Goal: Task Accomplishment & Management: Use online tool/utility

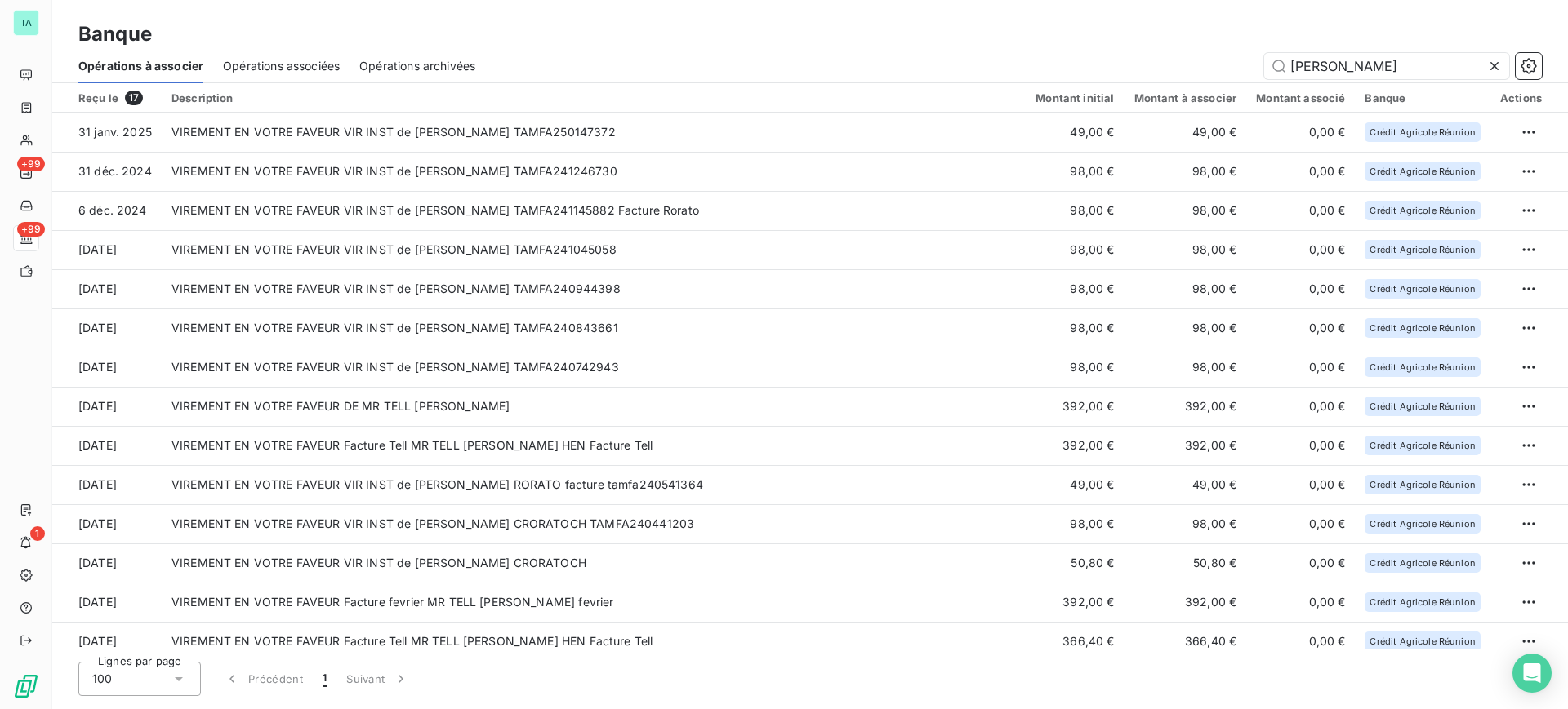
scroll to position [130, 0]
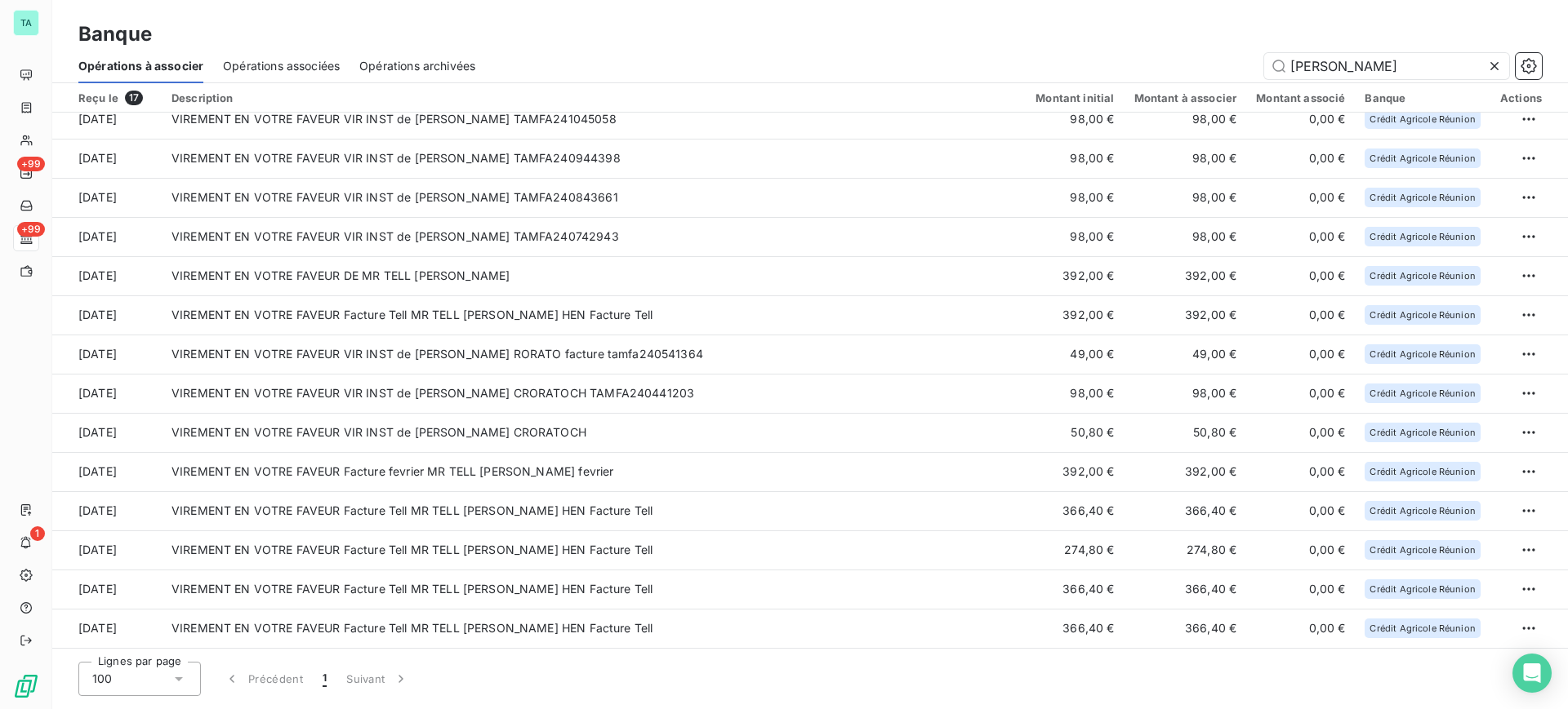
click at [1367, 49] on div "Opérations à associer Opérations associées Opérations archivées [PERSON_NAME]" at bounding box center [809, 66] width 1515 height 34
drag, startPoint x: 1371, startPoint y: 71, endPoint x: 1285, endPoint y: 65, distance: 86.2
click at [1285, 65] on input "[PERSON_NAME]" at bounding box center [1387, 65] width 245 height 26
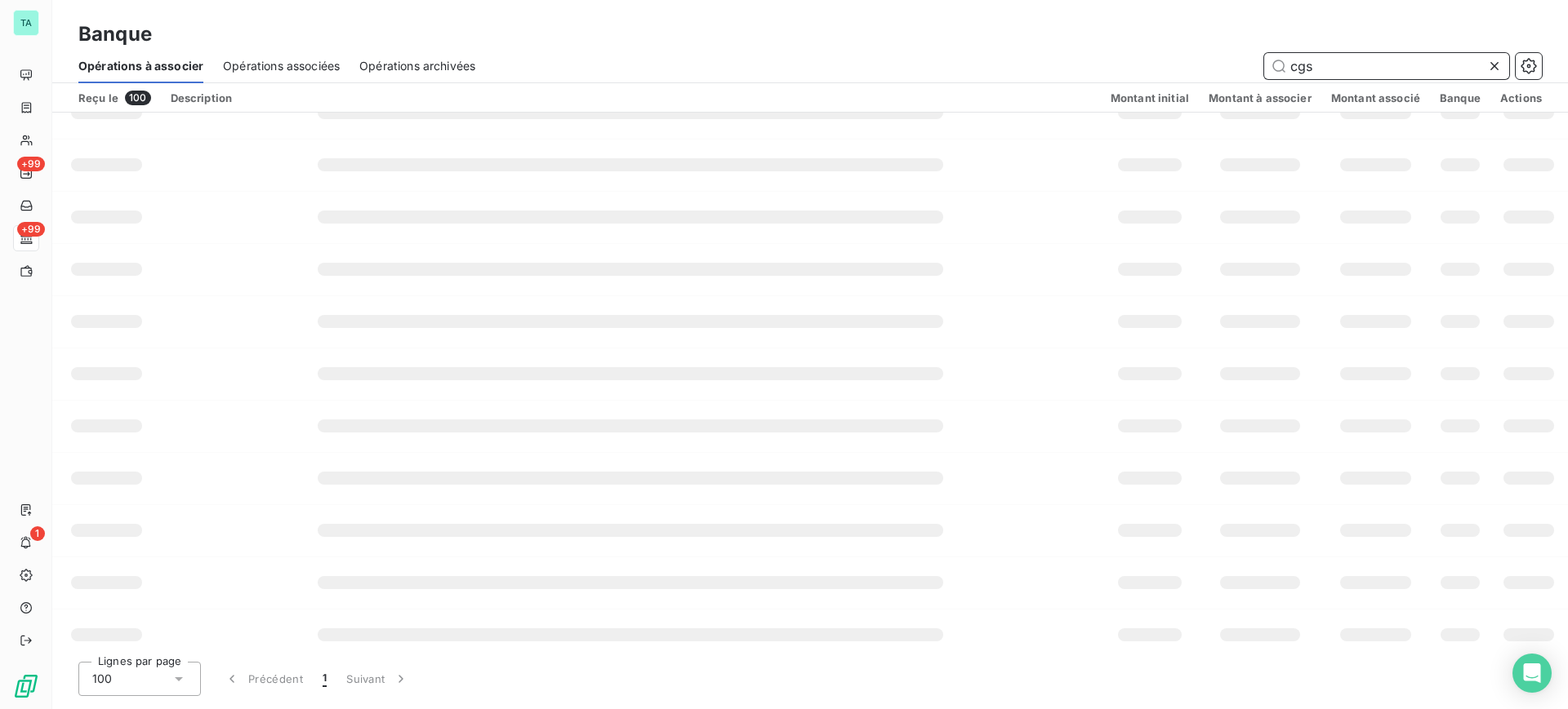
type input "cgss"
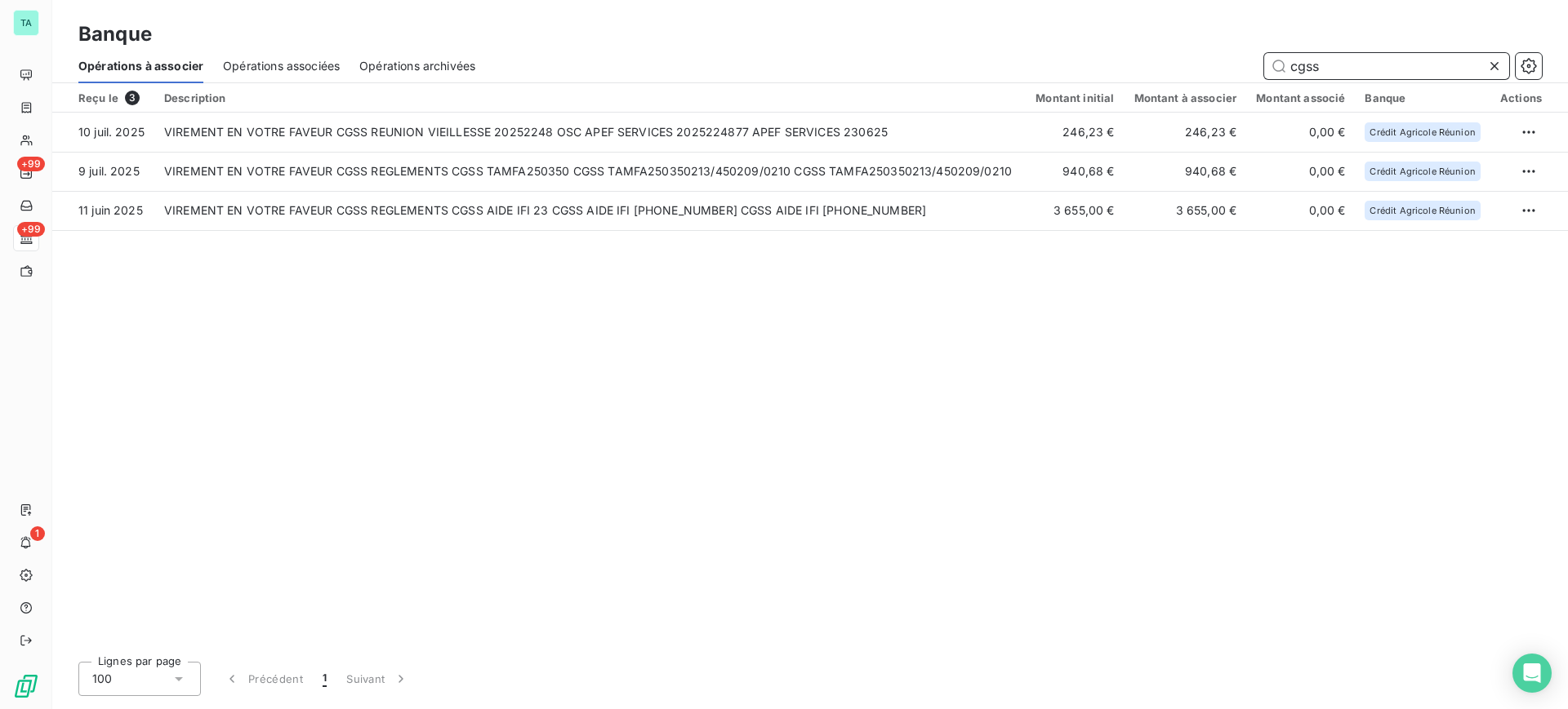
click at [448, 67] on span "Opérations archivées" at bounding box center [417, 66] width 116 height 16
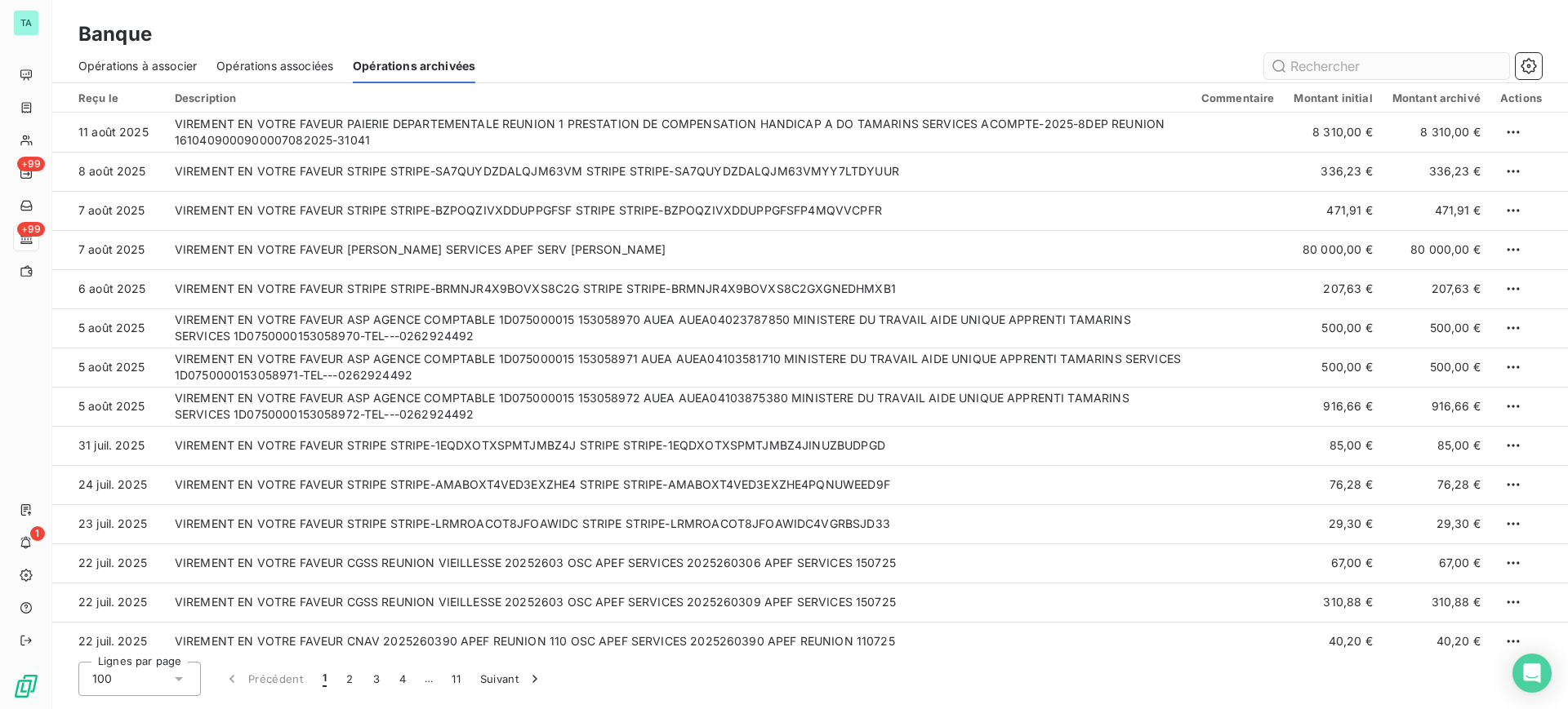
click at [1318, 70] on input "text" at bounding box center [1387, 65] width 245 height 26
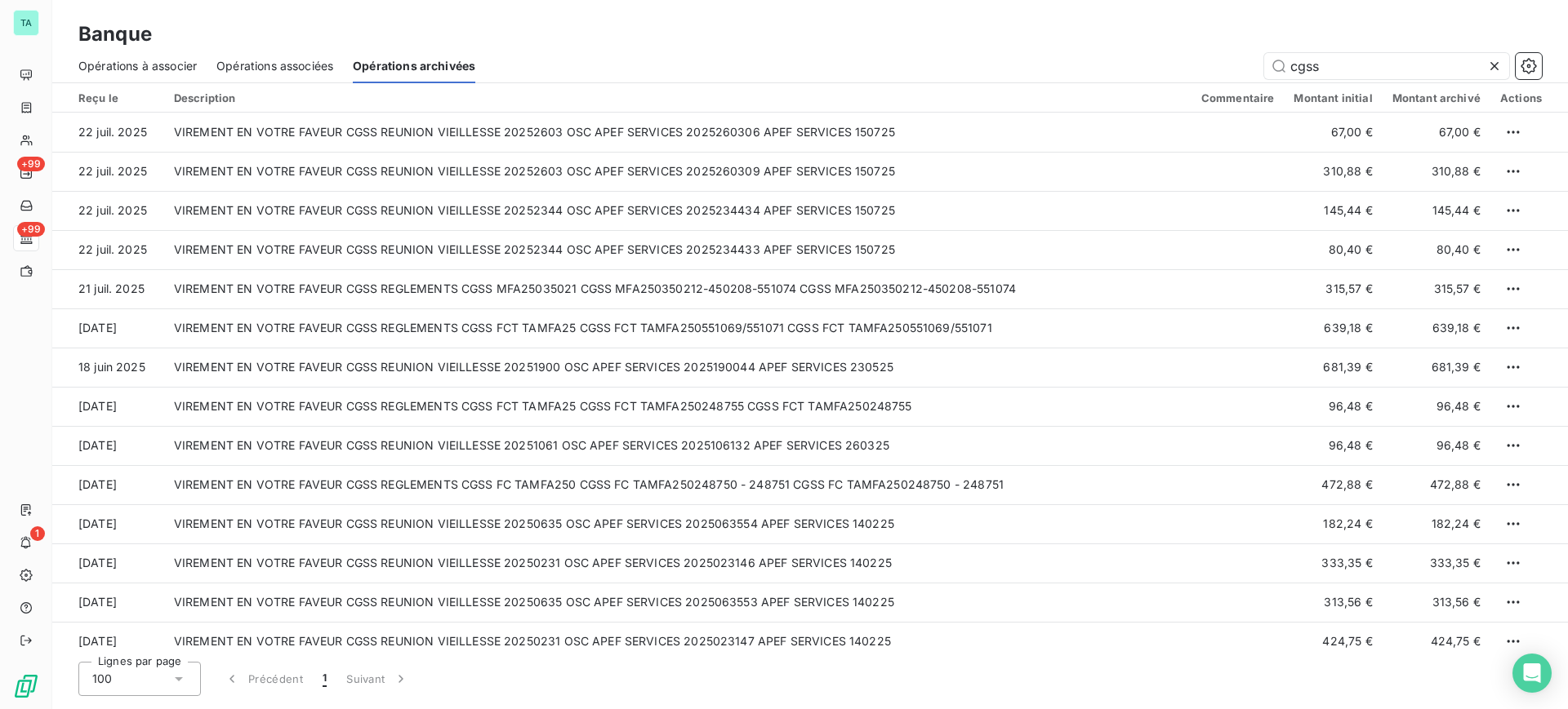
type input "cgss"
click at [168, 69] on span "Opérations à associer" at bounding box center [138, 66] width 119 height 16
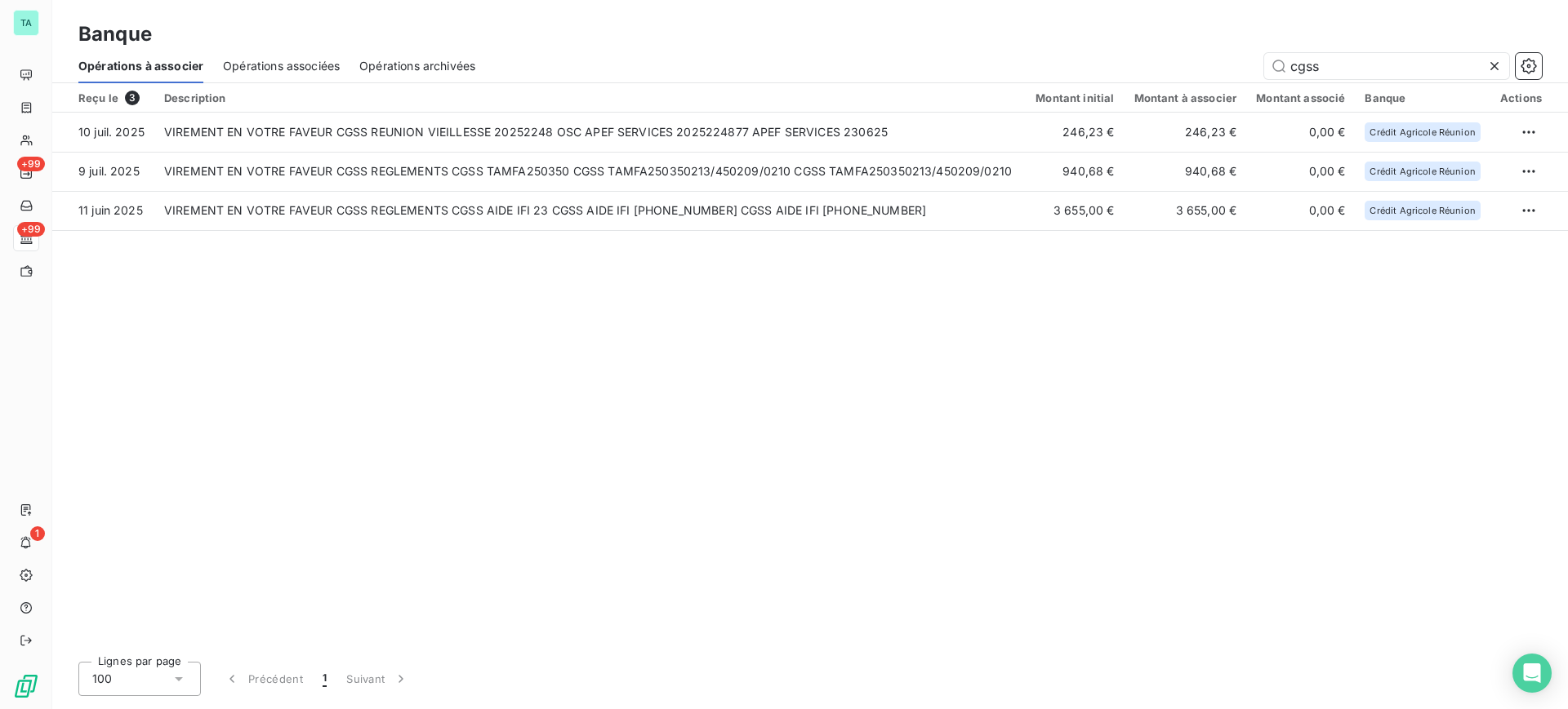
click at [451, 63] on span "Opérations archivées" at bounding box center [417, 66] width 116 height 16
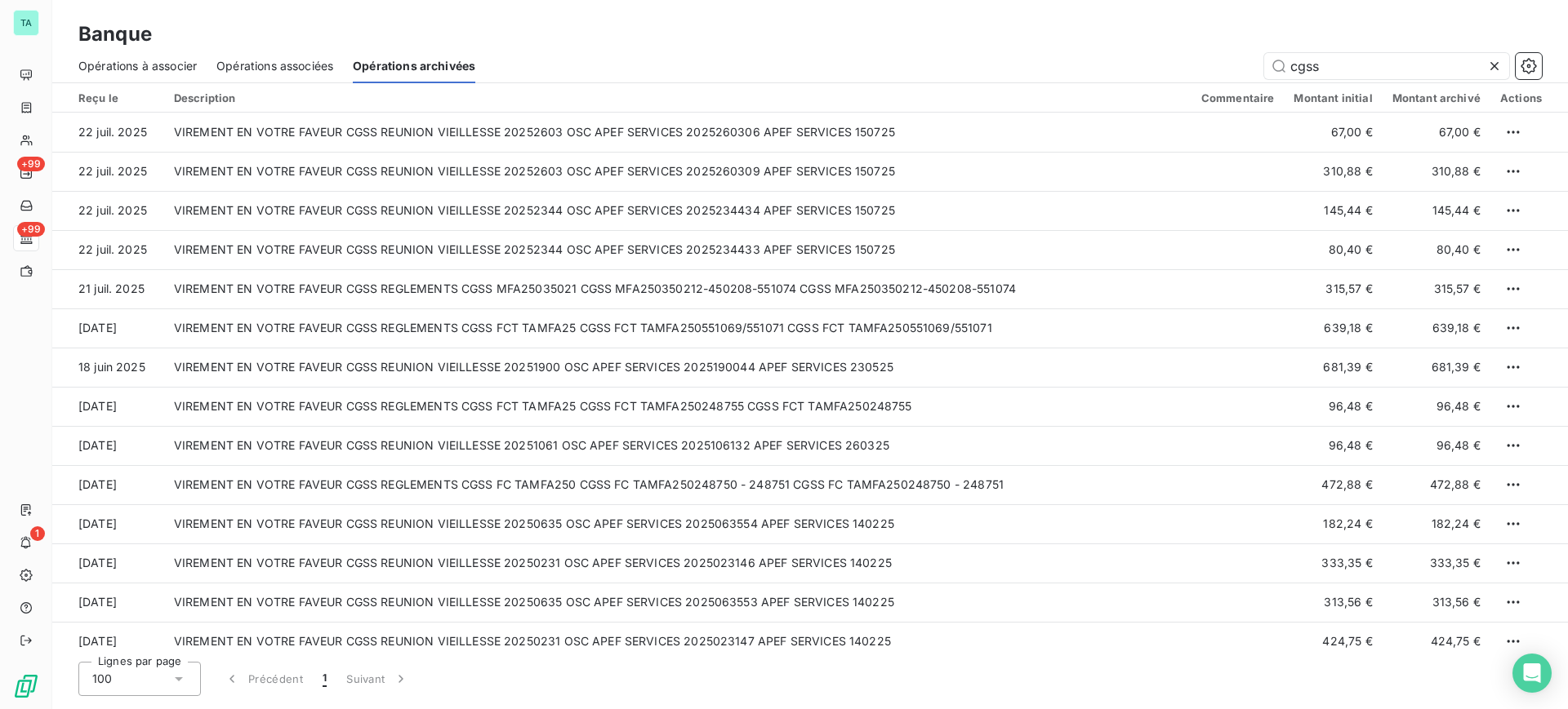
click at [185, 63] on span "Opérations à associer" at bounding box center [138, 66] width 119 height 16
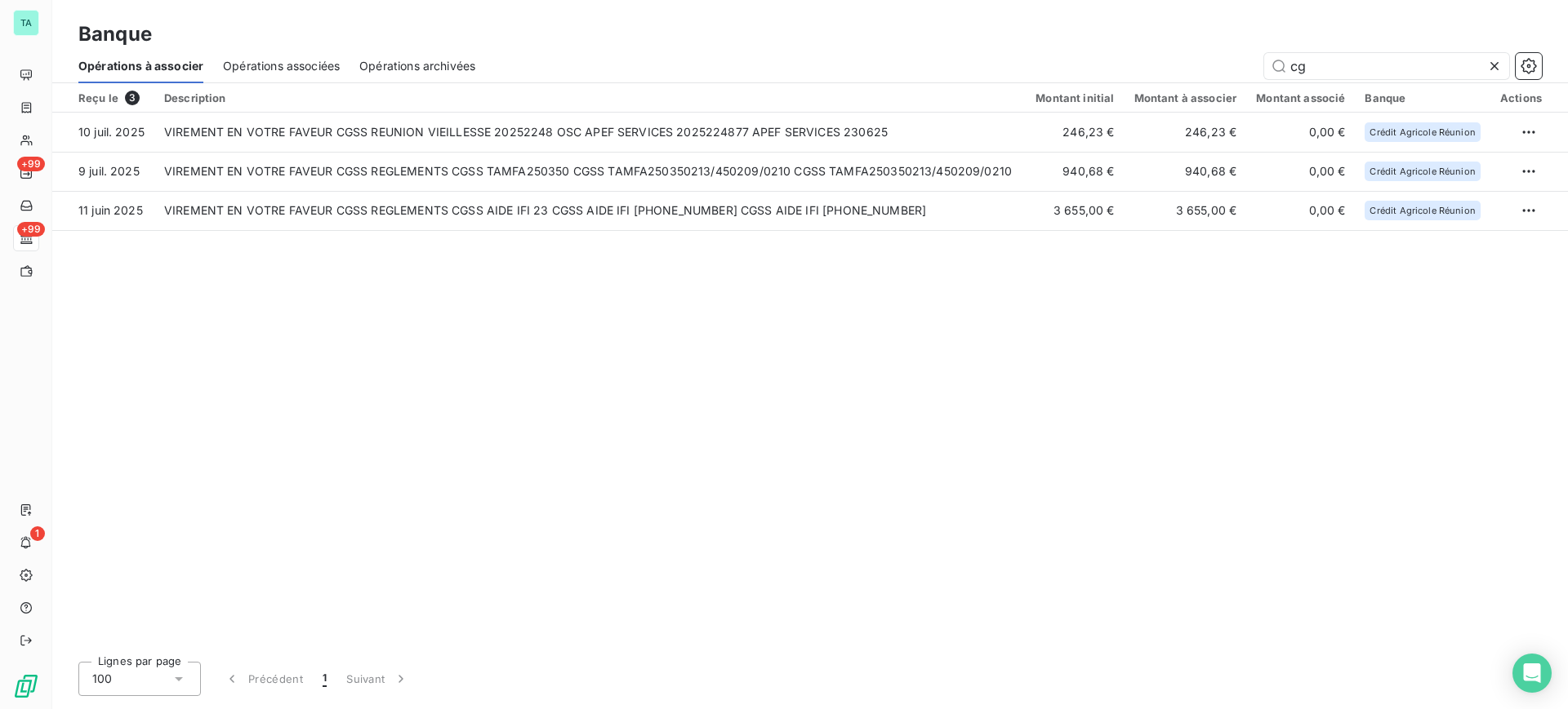
type input "c"
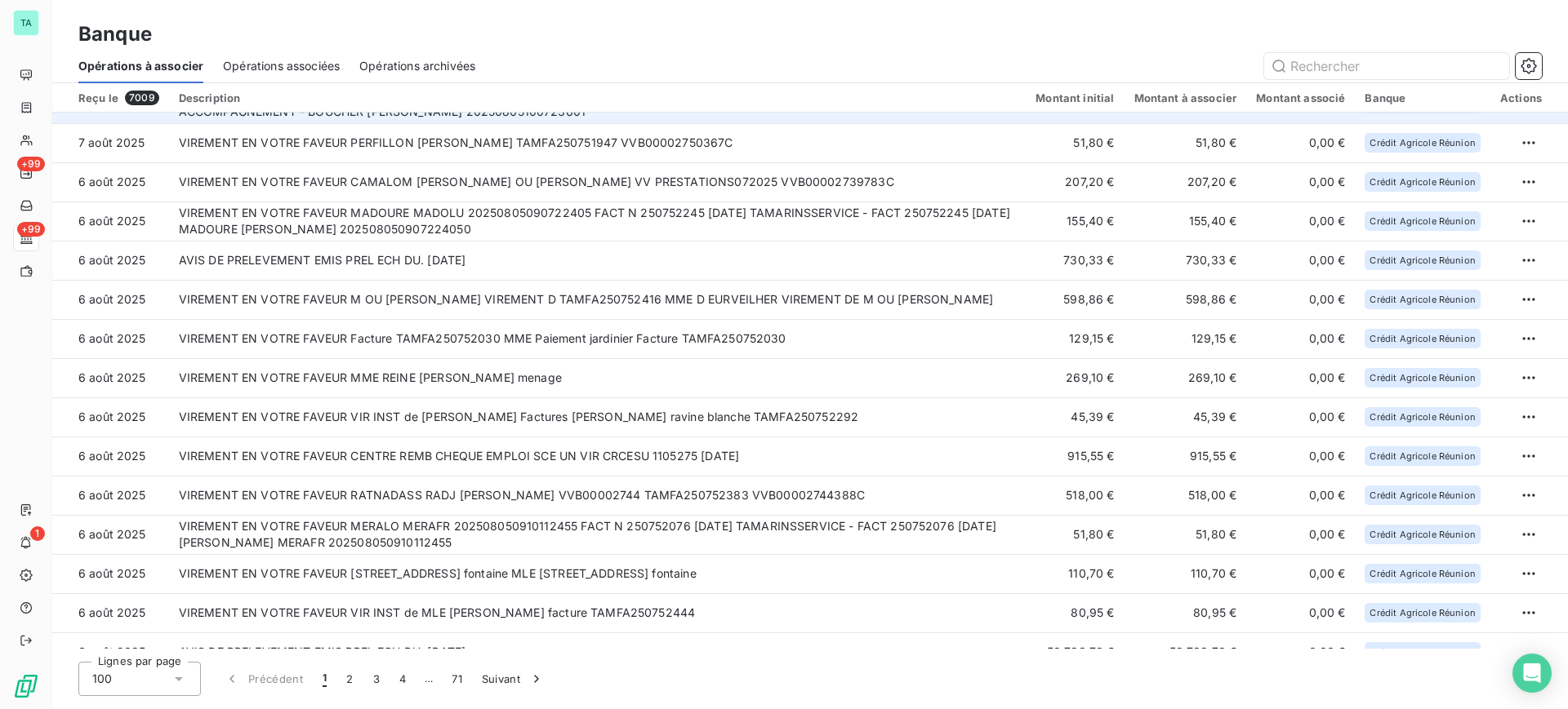
scroll to position [306, 0]
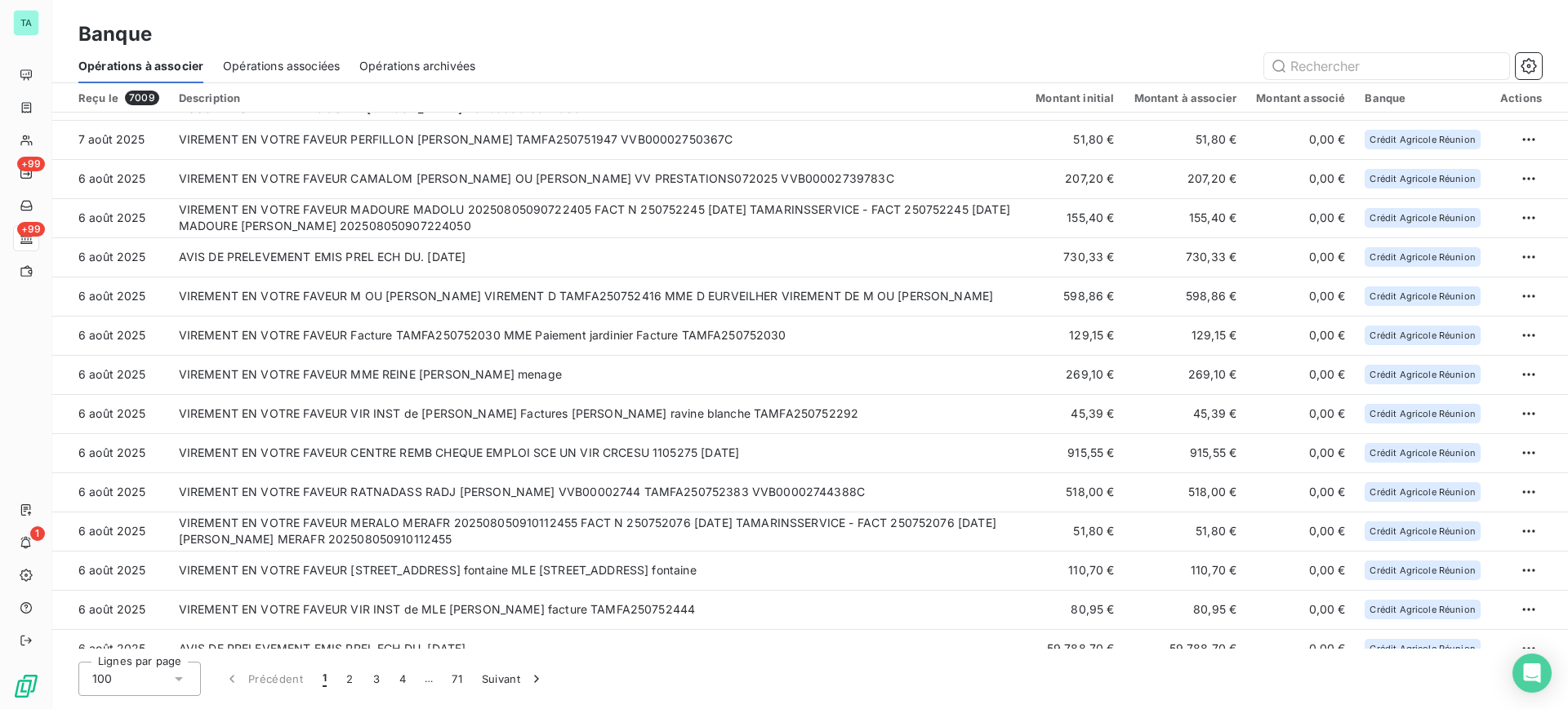
click at [429, 61] on span "Opérations archivées" at bounding box center [417, 66] width 116 height 16
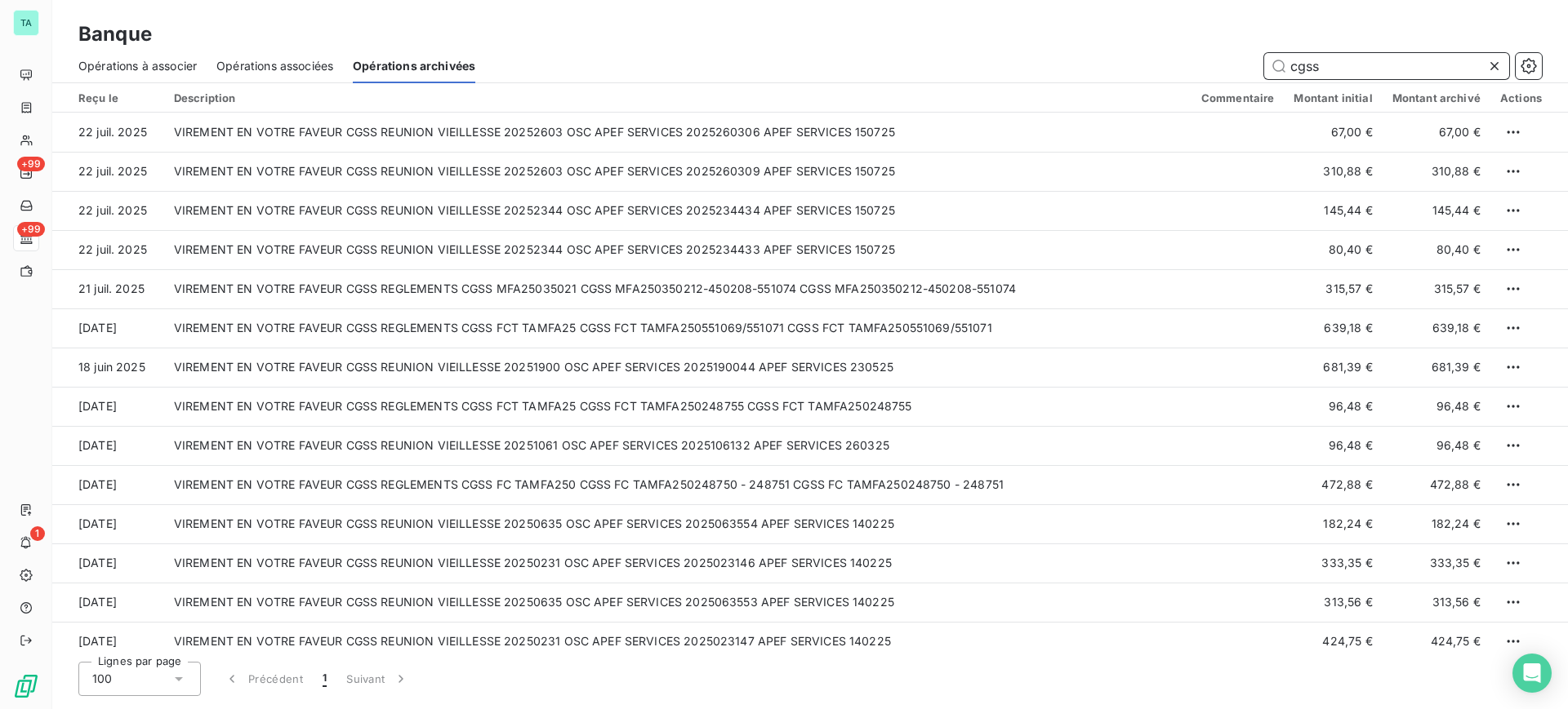
drag, startPoint x: 1345, startPoint y: 63, endPoint x: 1275, endPoint y: 65, distance: 70.0
click at [1275, 65] on input "cgss" at bounding box center [1387, 65] width 245 height 26
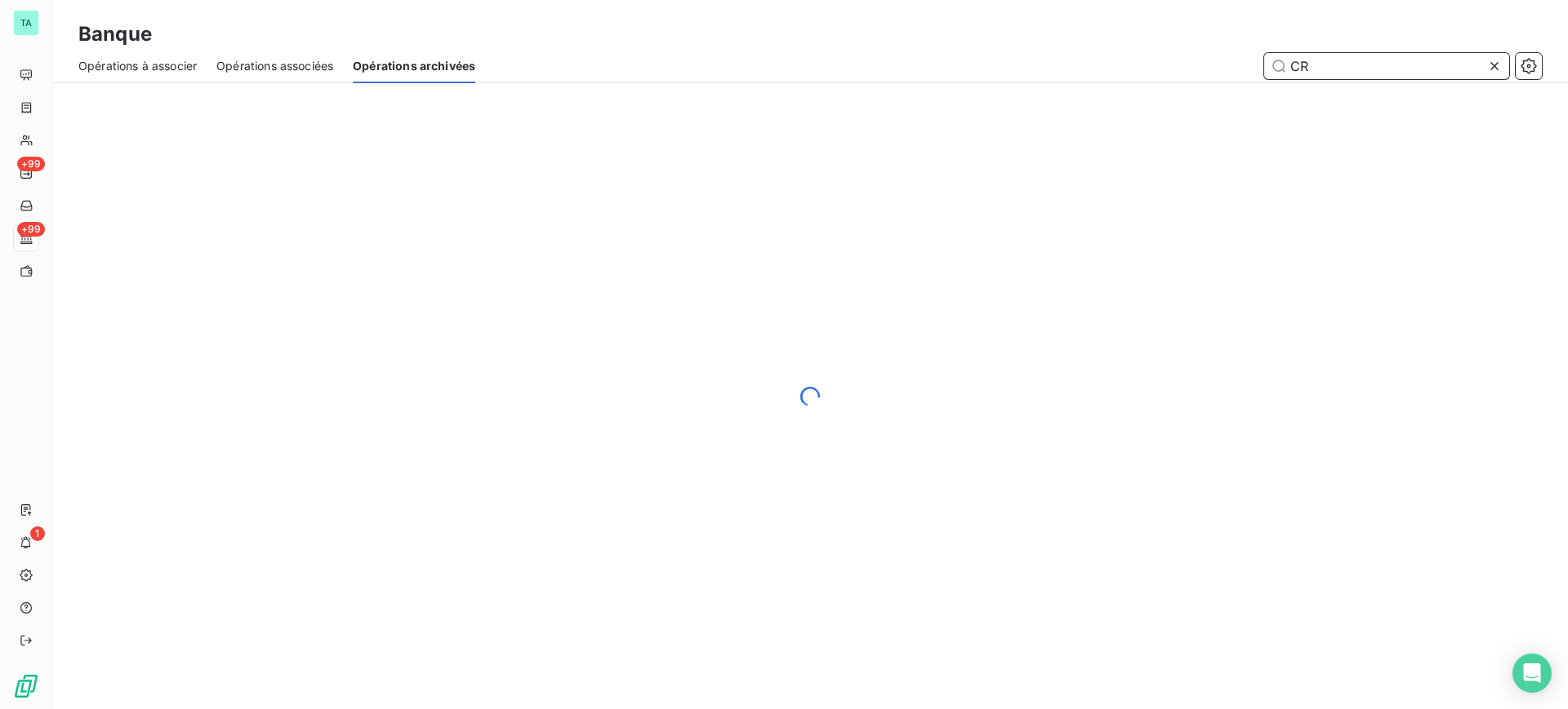
type input "CRP"
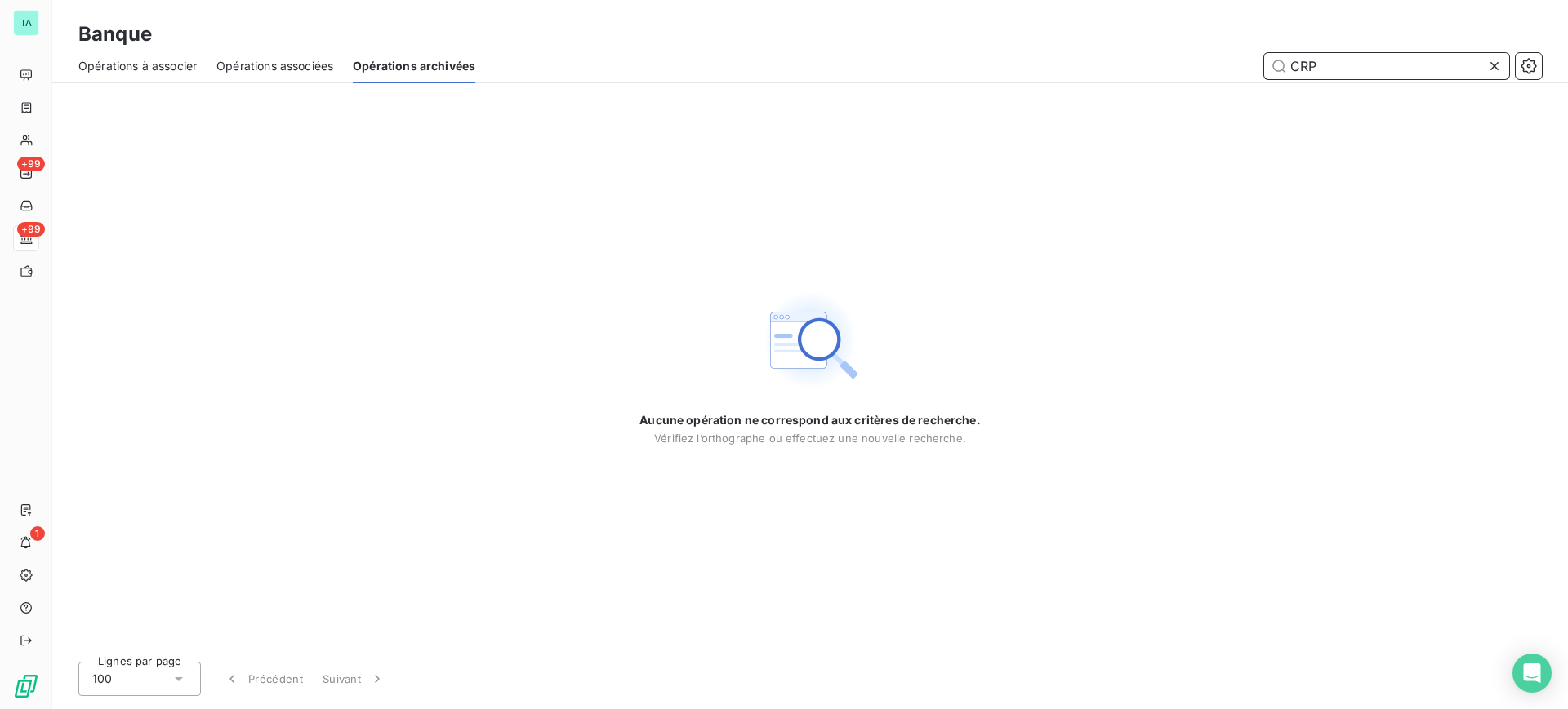
click at [138, 72] on span "Opérations à associer" at bounding box center [138, 66] width 119 height 16
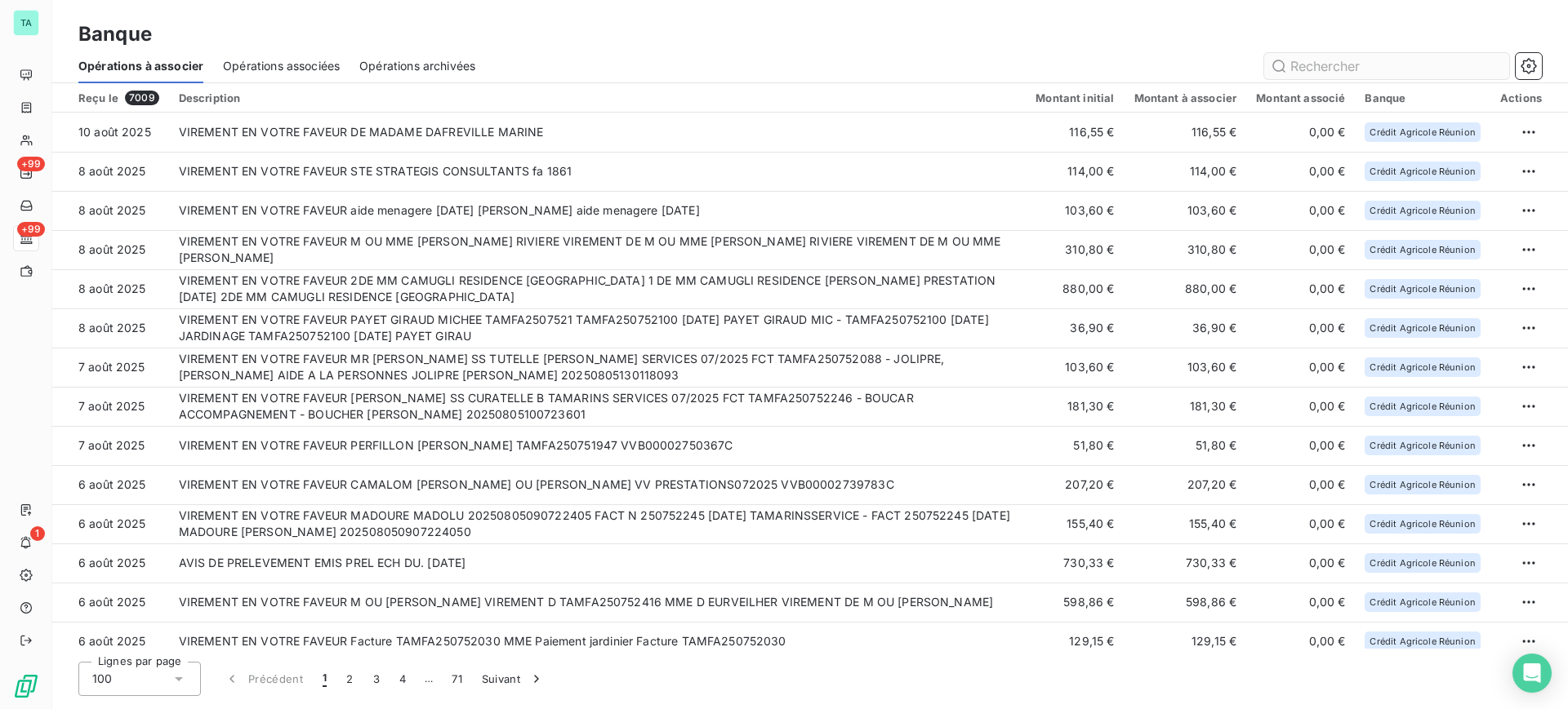
click at [1306, 64] on input "text" at bounding box center [1387, 65] width 245 height 26
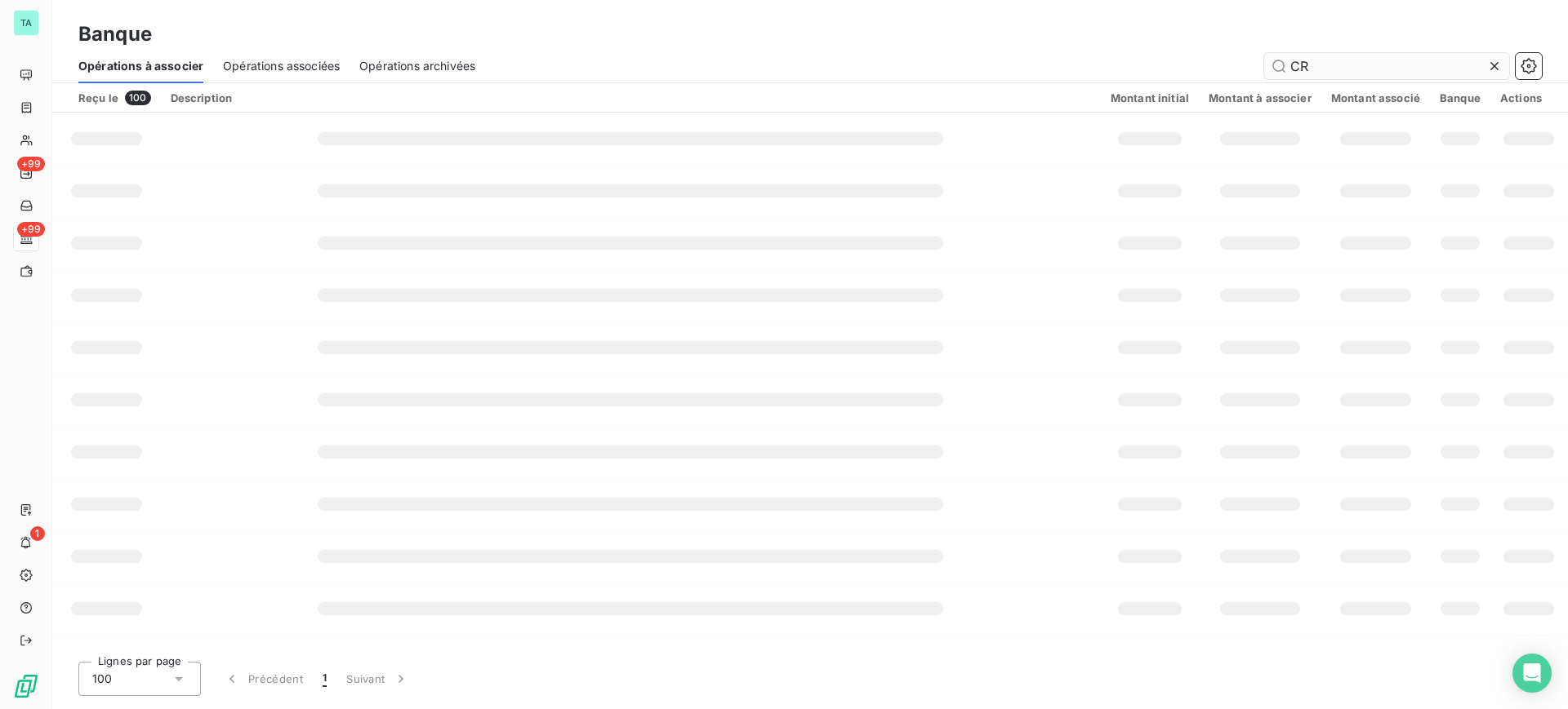
type input "CRP"
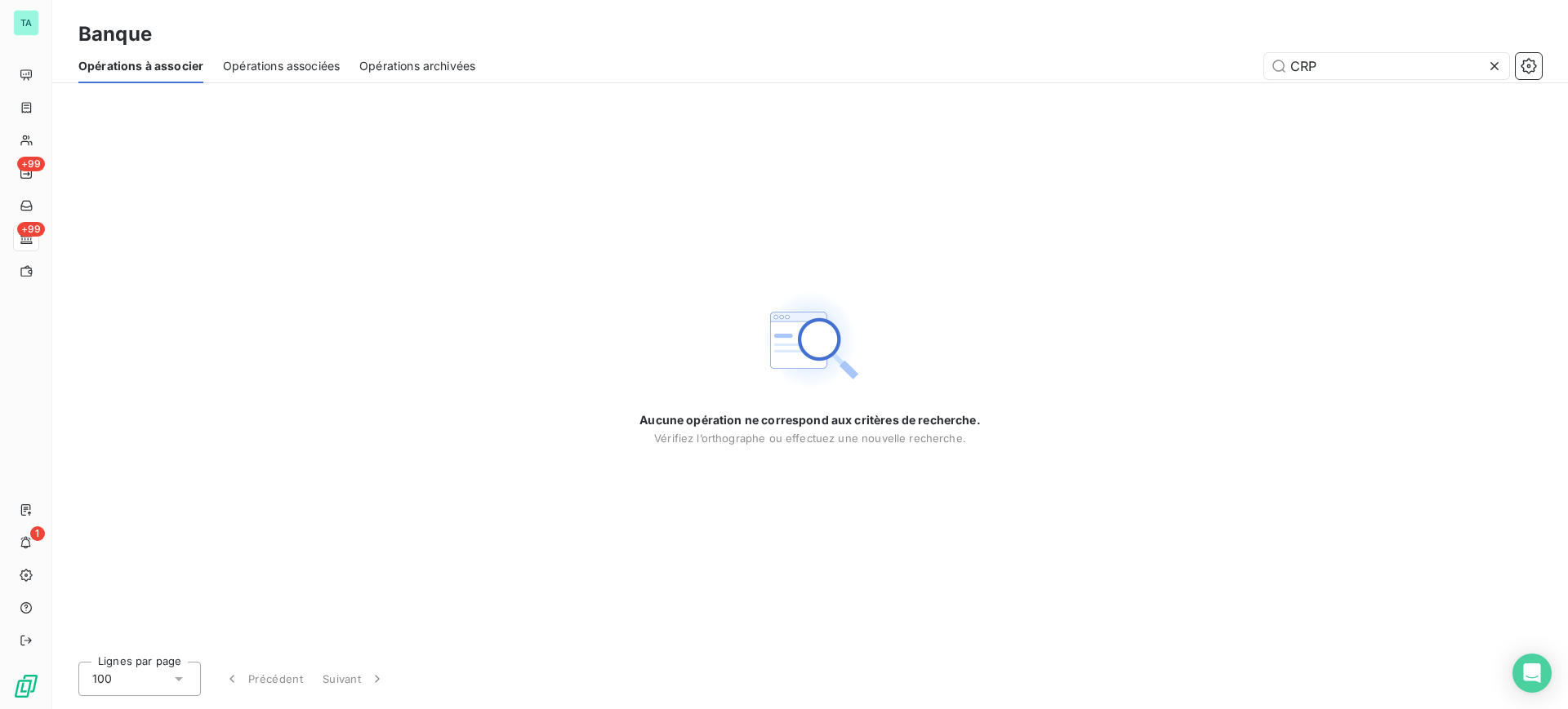
click at [316, 71] on span "Opérations associées" at bounding box center [281, 66] width 117 height 16
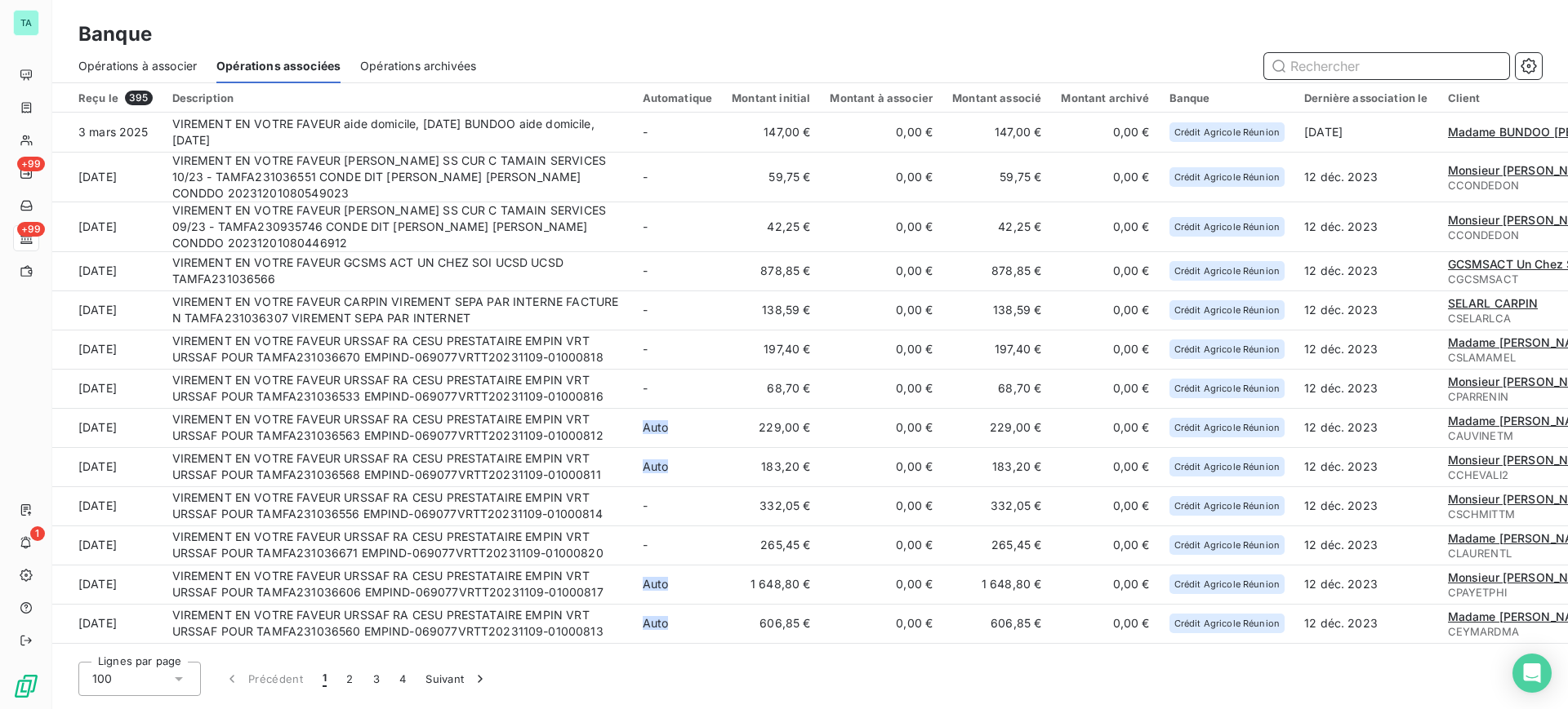
drag, startPoint x: 418, startPoint y: 63, endPoint x: 432, endPoint y: 55, distance: 16.1
click at [422, 63] on span "Opérations archivées" at bounding box center [418, 66] width 116 height 16
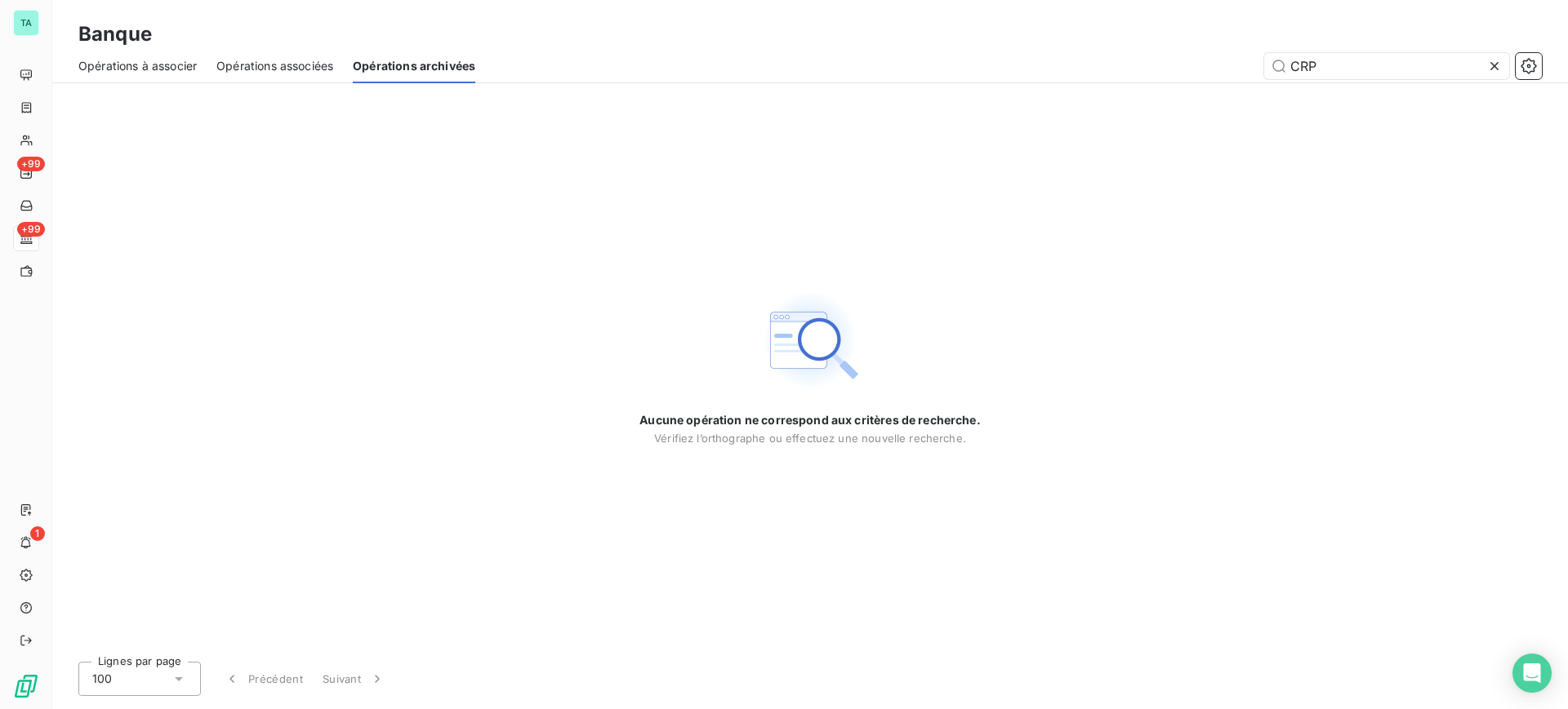
drag, startPoint x: 1337, startPoint y: 63, endPoint x: 1255, endPoint y: 59, distance: 82.1
click at [1255, 59] on div "CRP" at bounding box center [1019, 65] width 1047 height 26
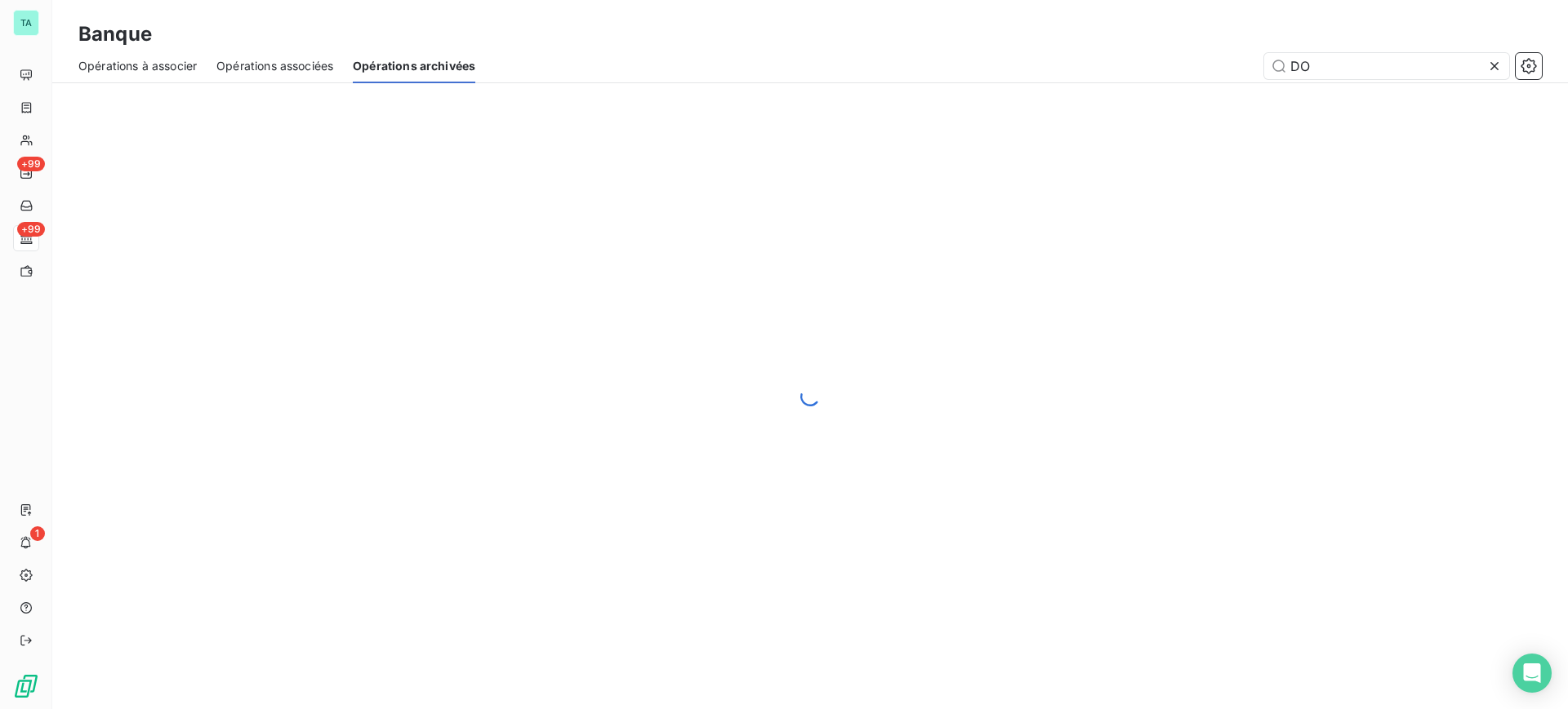
type input "DOM"
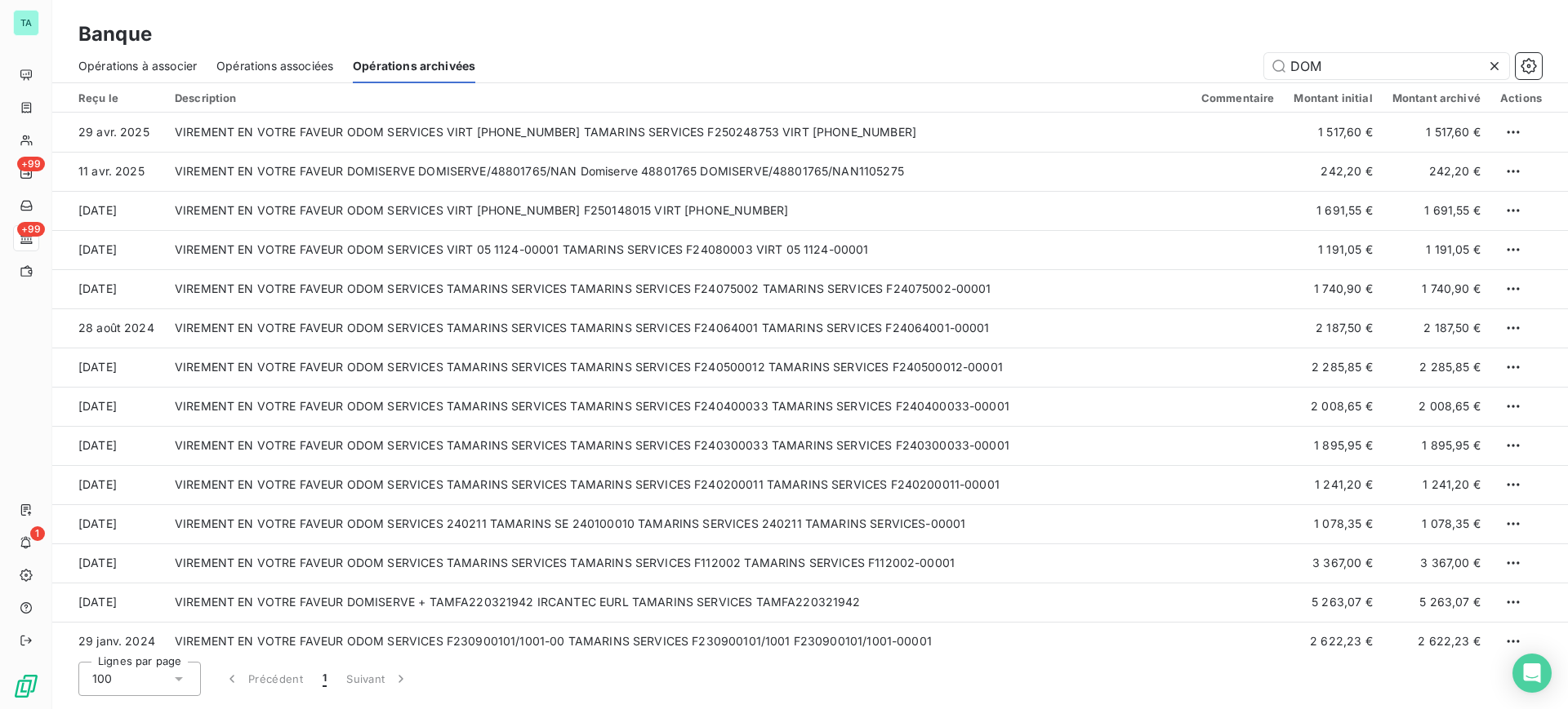
click at [142, 68] on span "Opérations à associer" at bounding box center [138, 66] width 119 height 16
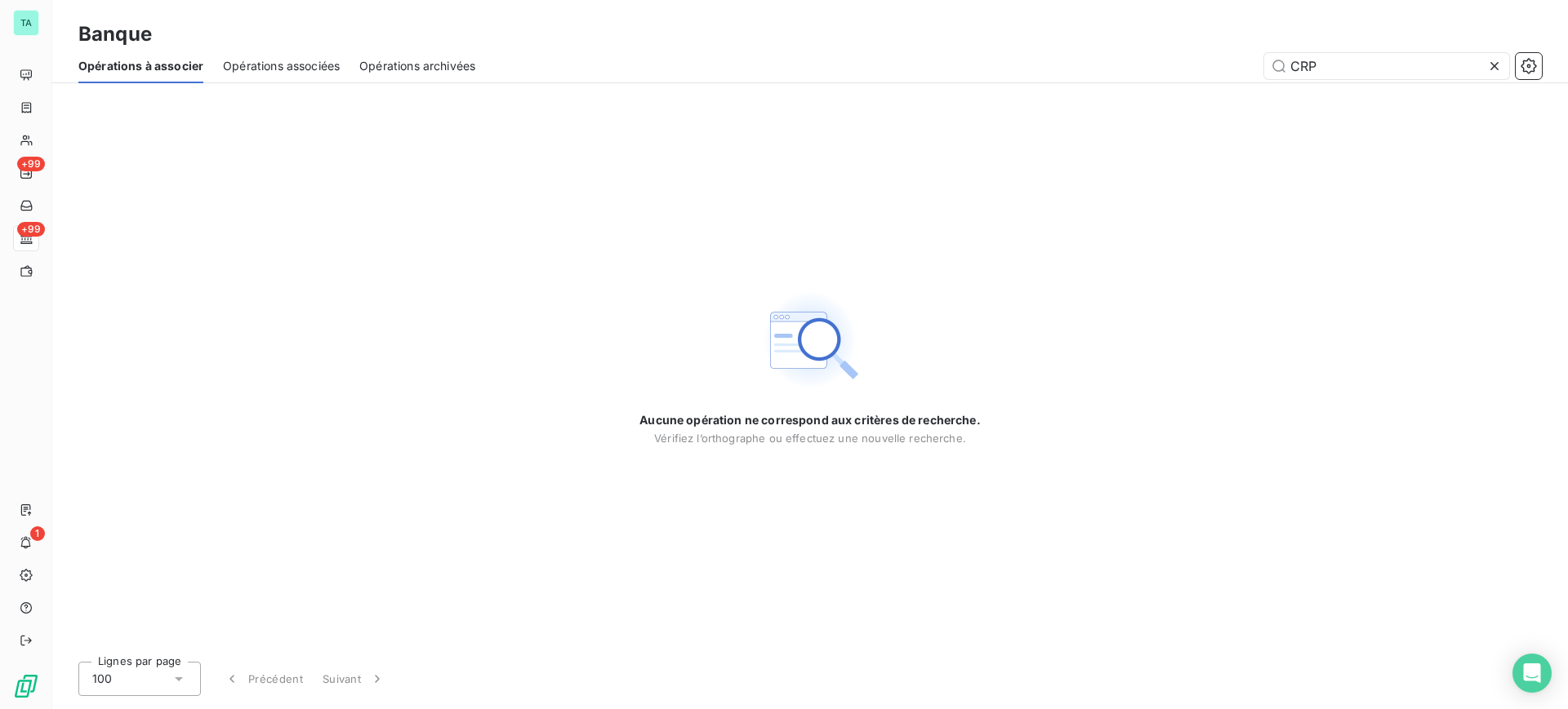
drag, startPoint x: 1358, startPoint y: 55, endPoint x: 1258, endPoint y: 67, distance: 100.7
click at [1258, 67] on div "CRP" at bounding box center [1019, 65] width 1047 height 26
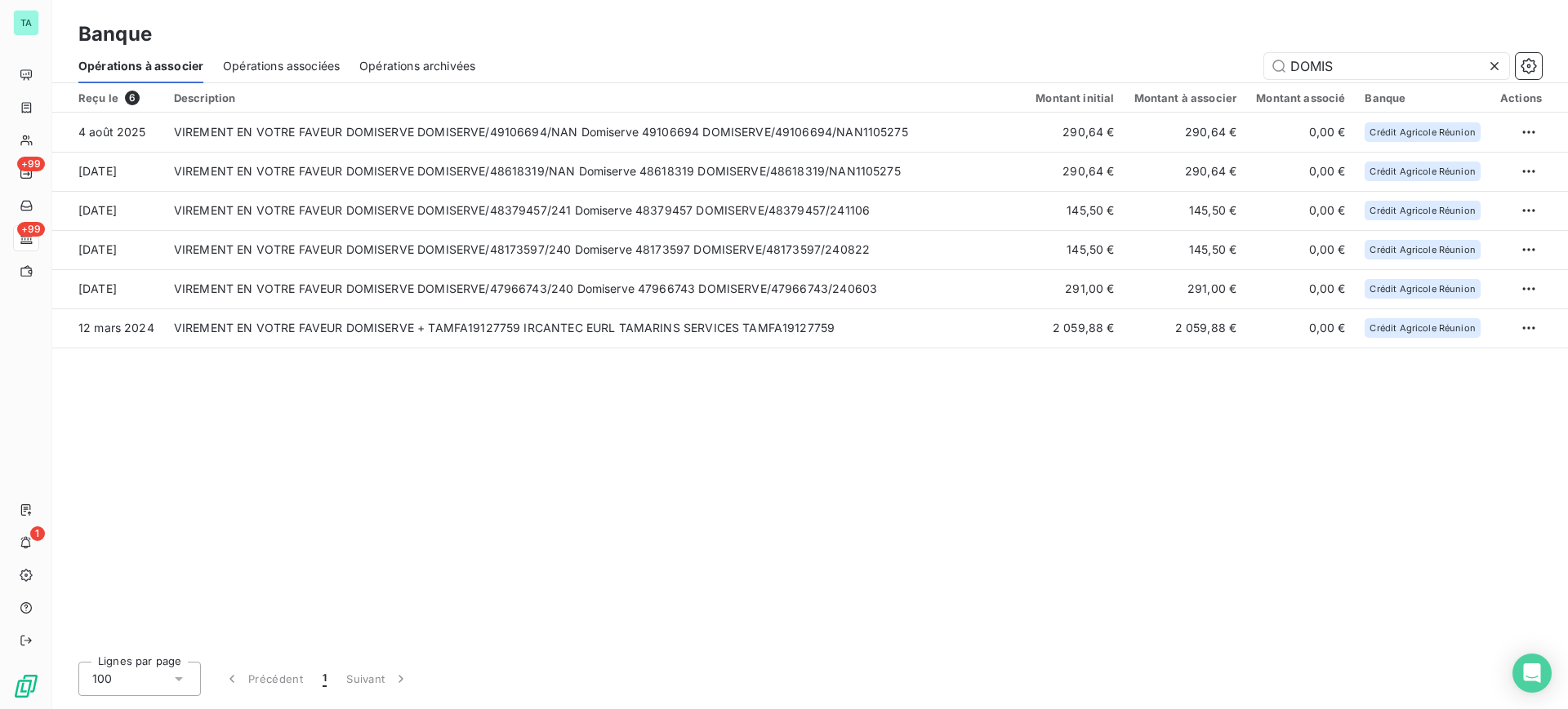
type input "DOMIS"
click at [482, 70] on div "Opérations à associer Opérations associées Opérations archivées DOMIS" at bounding box center [809, 66] width 1515 height 34
click at [462, 71] on span "Opérations archivées" at bounding box center [417, 66] width 116 height 16
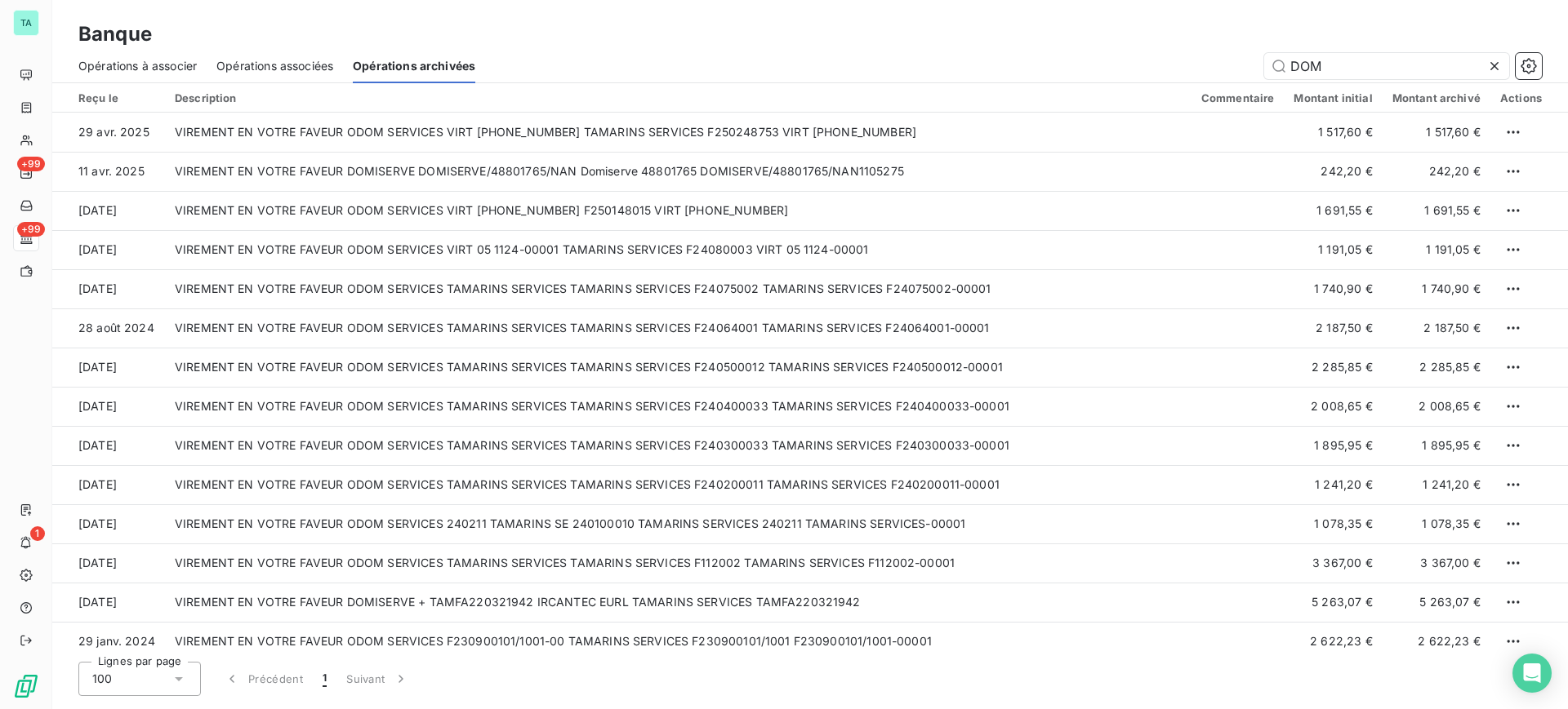
drag, startPoint x: 1329, startPoint y: 70, endPoint x: 1262, endPoint y: 64, distance: 67.3
click at [1262, 64] on div "DOM" at bounding box center [1019, 65] width 1047 height 26
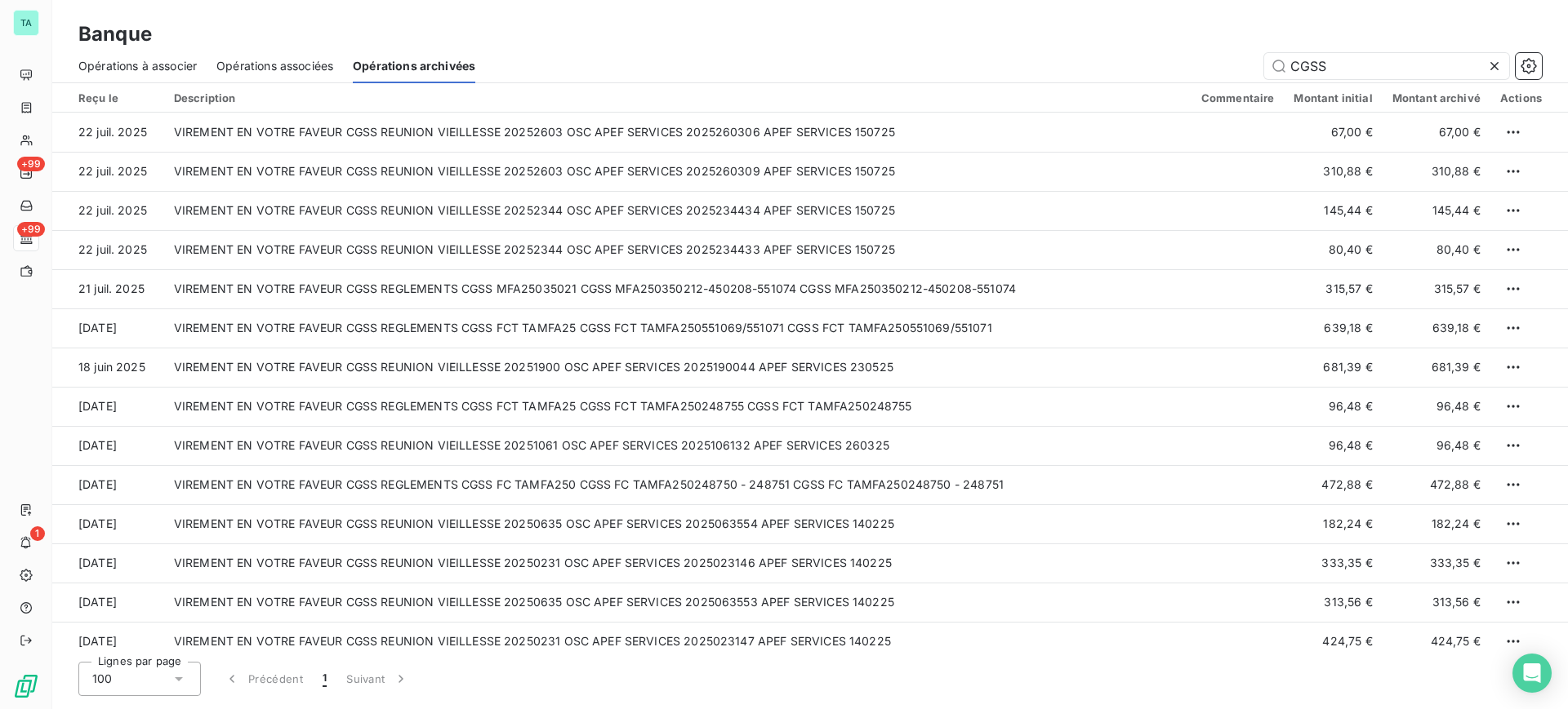
type input "CGSS"
